Goal: Task Accomplishment & Management: Complete application form

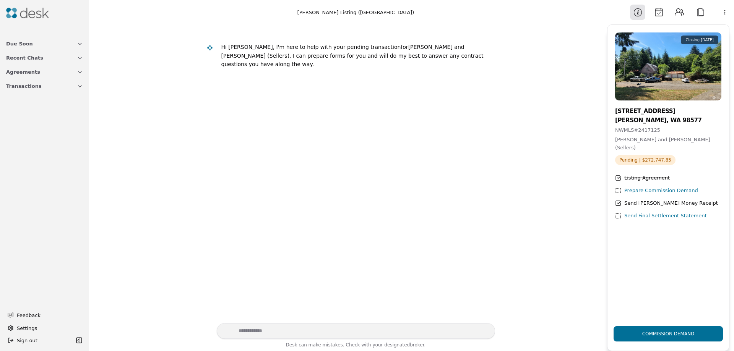
click at [83, 85] on button "Transactions" at bounding box center [45, 86] width 86 height 14
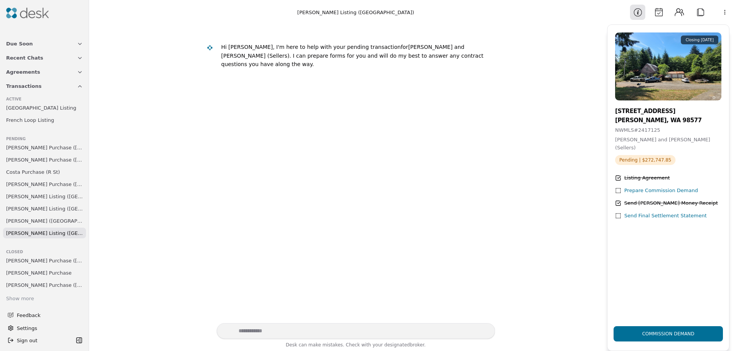
click at [31, 208] on span "[PERSON_NAME] Listing ([GEOGRAPHIC_DATA])" at bounding box center [44, 209] width 77 height 8
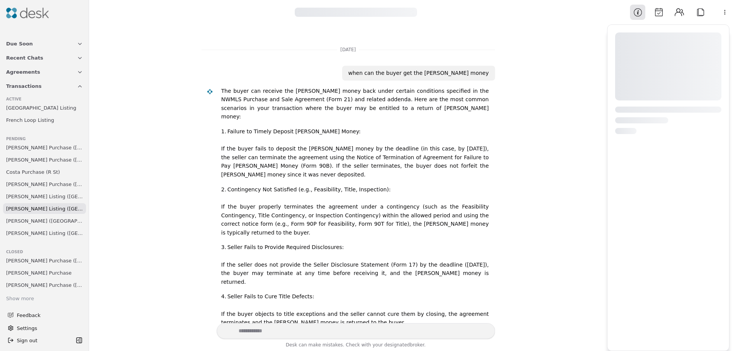
scroll to position [309, 0]
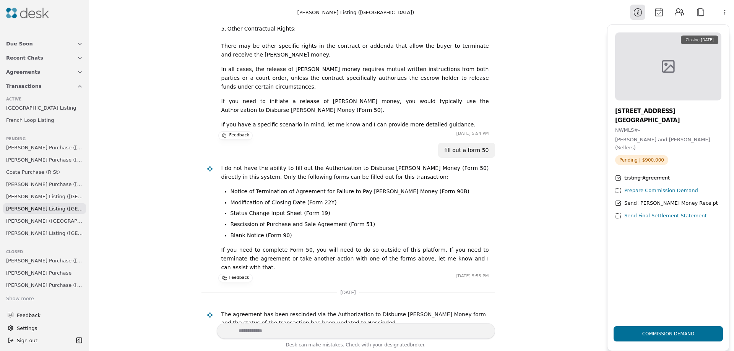
click at [639, 187] on div "Prepare Commission Demand" at bounding box center [661, 191] width 74 height 8
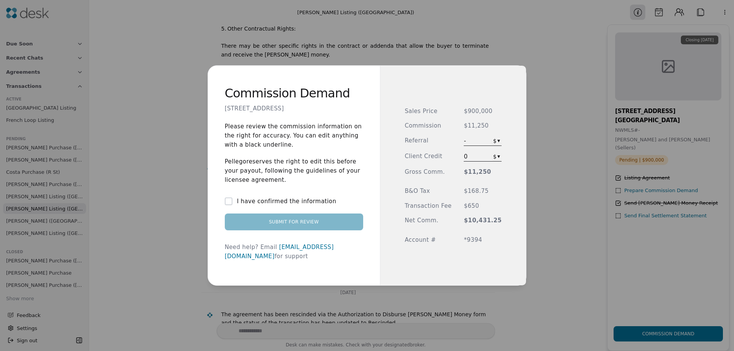
click at [232, 205] on button "I have confirmed the information" at bounding box center [229, 202] width 8 height 8
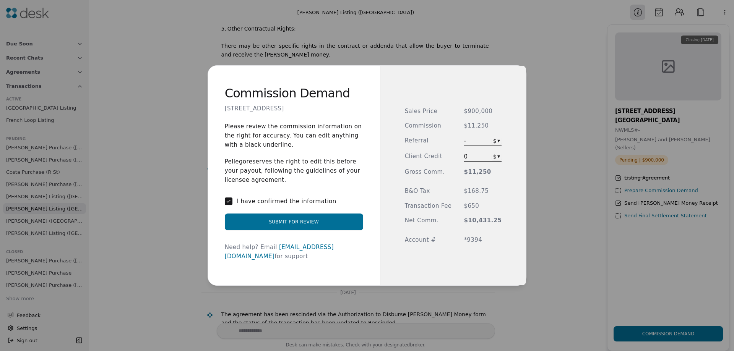
click at [302, 225] on button "Submit for Review" at bounding box center [294, 222] width 138 height 17
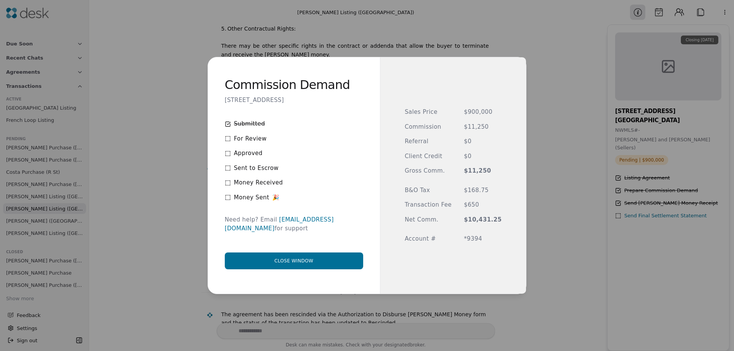
click at [290, 255] on button "Close window" at bounding box center [294, 261] width 138 height 17
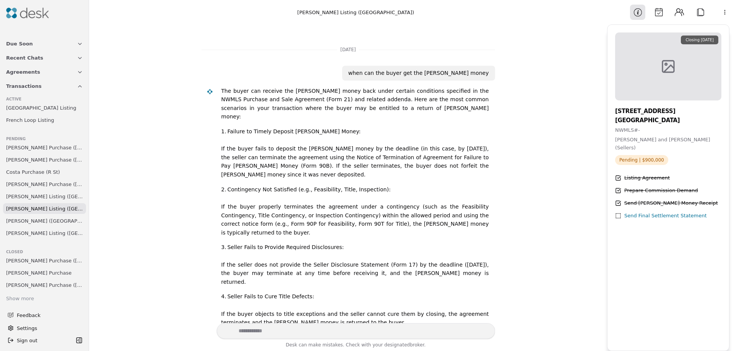
click at [36, 222] on span "[PERSON_NAME] ([GEOGRAPHIC_DATA])" at bounding box center [44, 221] width 77 height 8
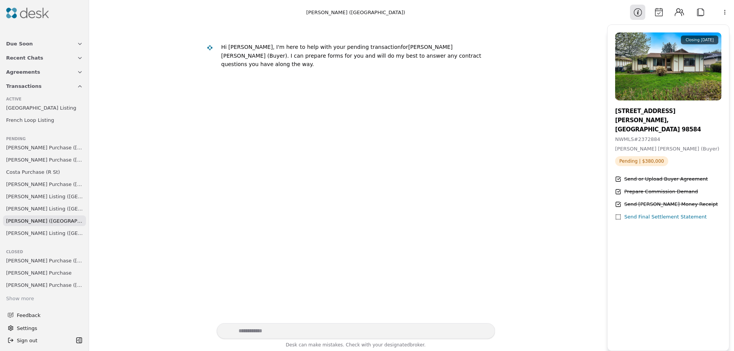
click at [36, 208] on span "[PERSON_NAME] Listing ([GEOGRAPHIC_DATA])" at bounding box center [44, 209] width 77 height 8
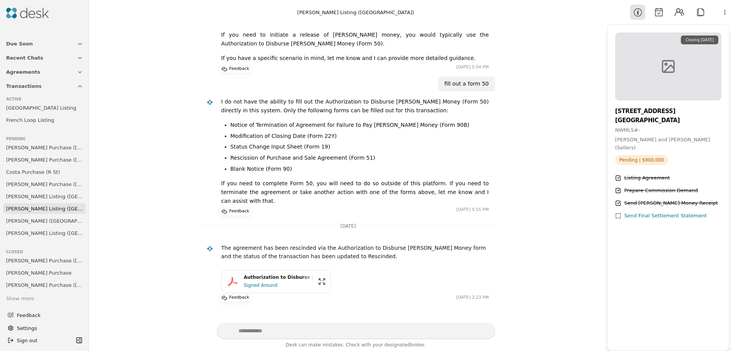
scroll to position [384, 0]
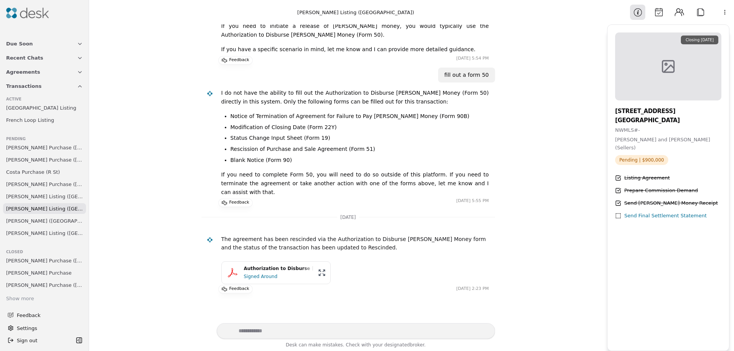
click at [35, 197] on span "[PERSON_NAME] Listing ([GEOGRAPHIC_DATA])" at bounding box center [44, 197] width 77 height 8
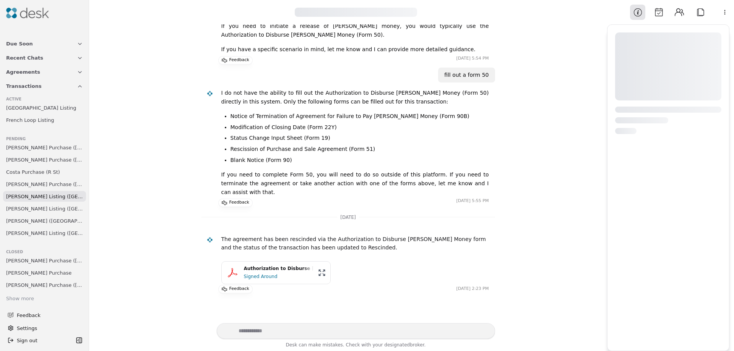
scroll to position [19, 0]
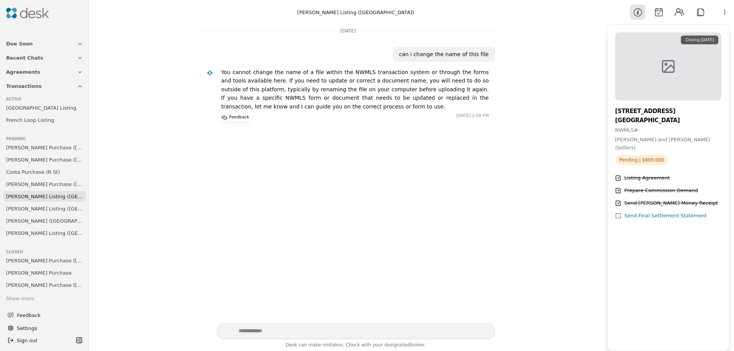
click at [35, 185] on span "[PERSON_NAME] Purchase ([GEOGRAPHIC_DATA])" at bounding box center [44, 184] width 77 height 8
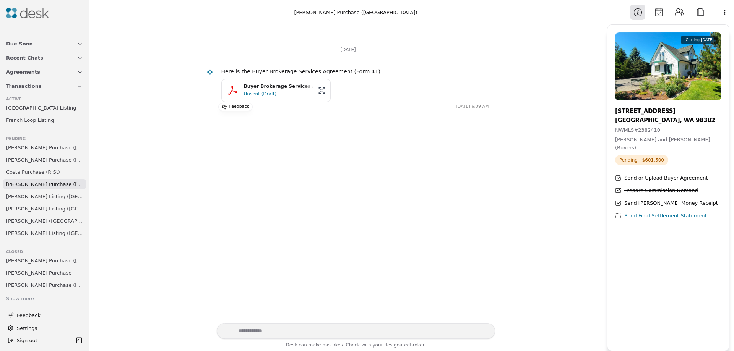
click at [704, 15] on button "Attach" at bounding box center [700, 12] width 15 height 15
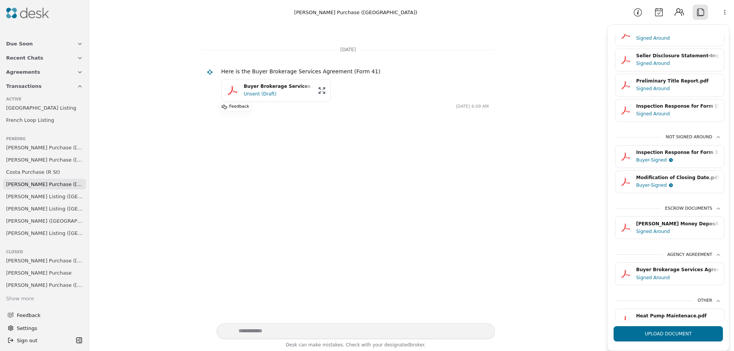
scroll to position [105, 0]
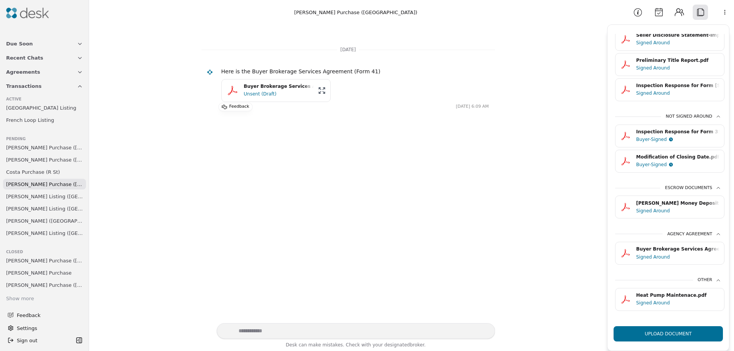
click at [652, 292] on div "Heat Pump Maintenace.pdf" at bounding box center [677, 295] width 83 height 7
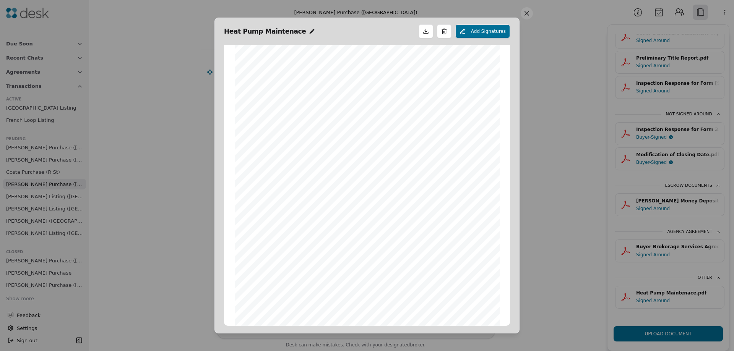
scroll to position [0, 0]
click at [530, 12] on button at bounding box center [527, 13] width 12 height 12
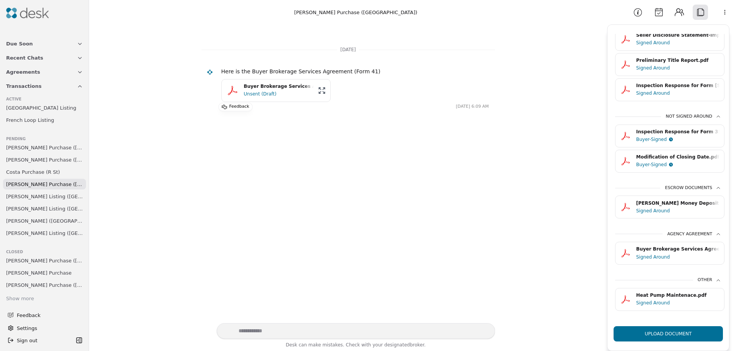
click at [30, 110] on span "[GEOGRAPHIC_DATA] Listing" at bounding box center [41, 108] width 70 height 8
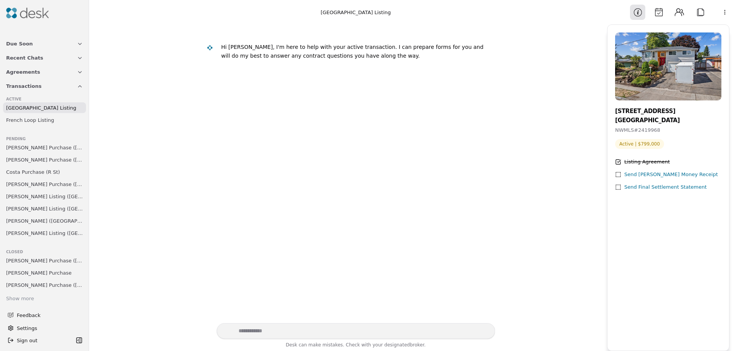
click at [281, 332] on textarea "Write your prompt here" at bounding box center [356, 331] width 278 height 16
type textarea "**********"
click at [482, 333] on button "Send message" at bounding box center [483, 331] width 12 height 12
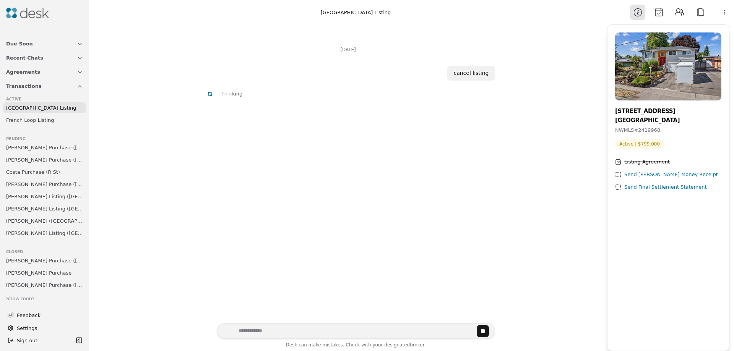
scroll to position [41, 0]
